Goal: Information Seeking & Learning: Learn about a topic

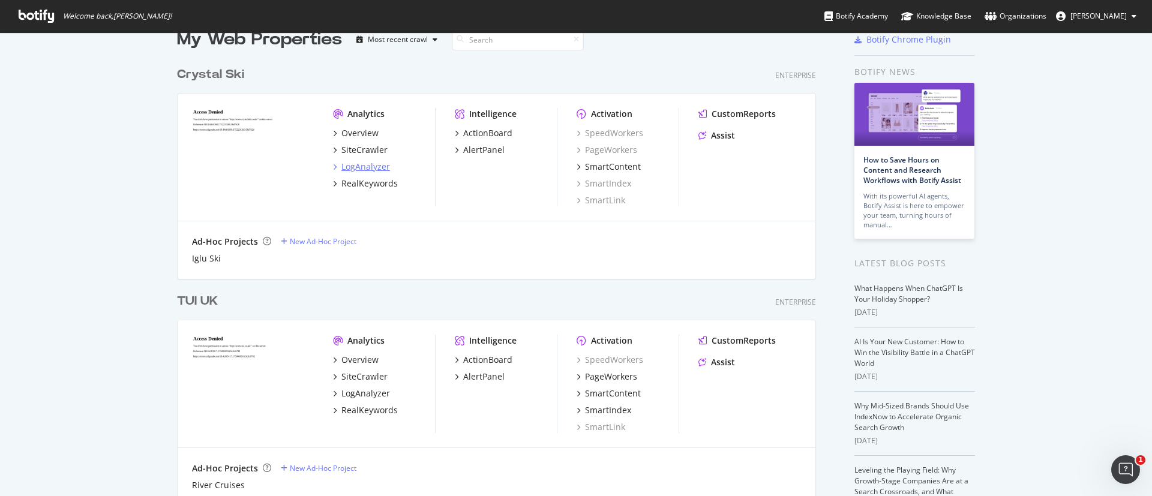
click at [371, 164] on div "LogAnalyzer" at bounding box center [365, 167] width 49 height 12
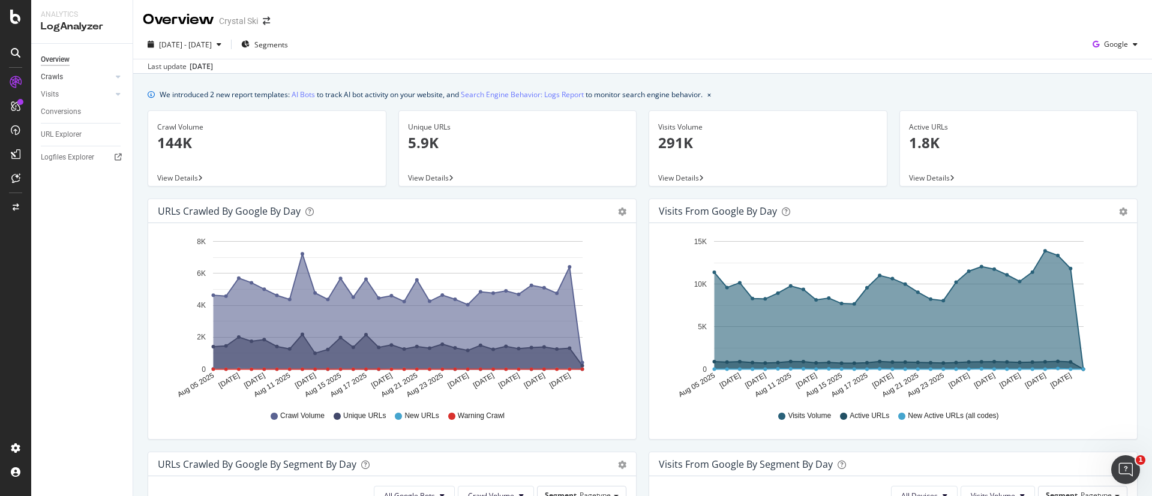
click at [63, 77] on link "Crawls" at bounding box center [76, 77] width 71 height 13
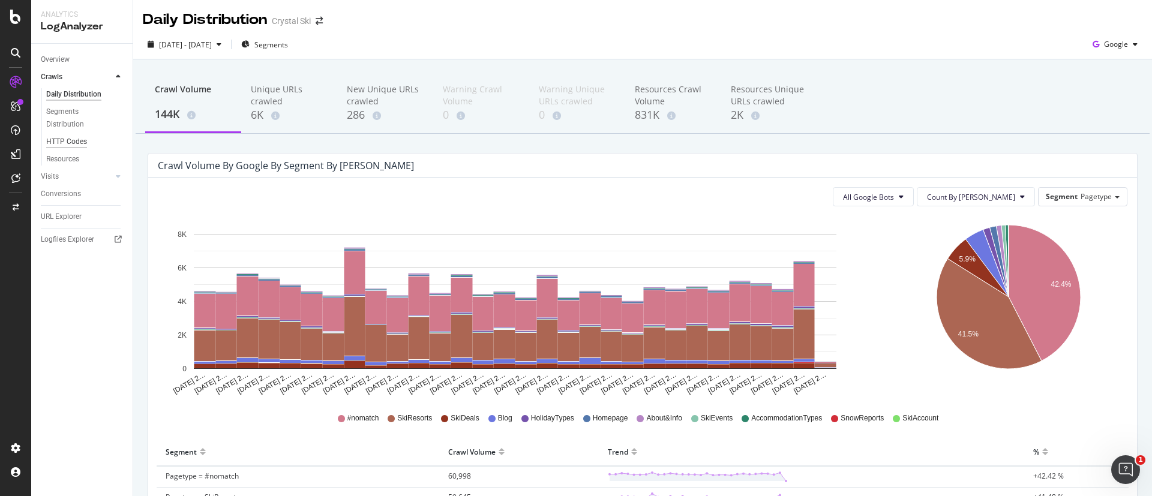
click at [70, 145] on div "HTTP Codes" at bounding box center [66, 142] width 41 height 13
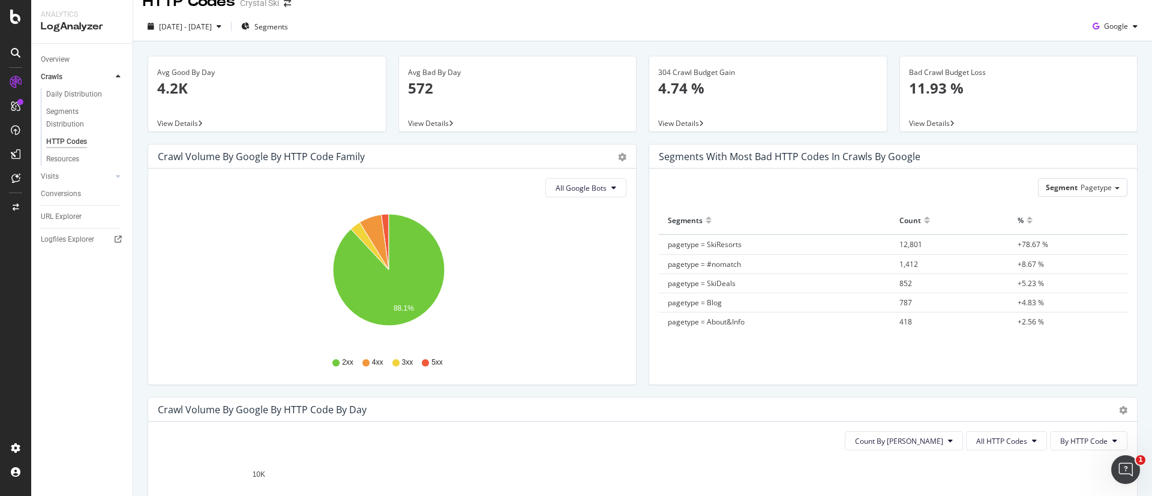
scroll to position [141, 0]
